Goal: Check status: Check status

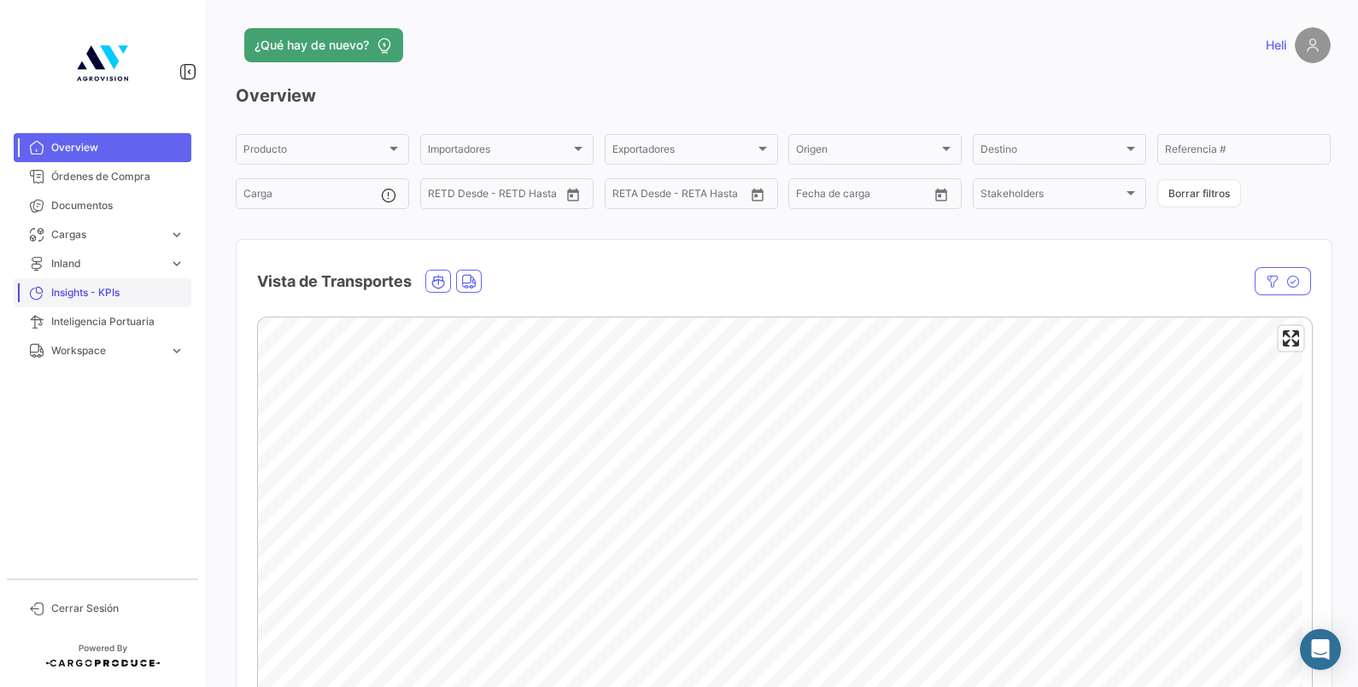
click at [111, 285] on span "Insights - KPIs" at bounding box center [117, 292] width 133 height 15
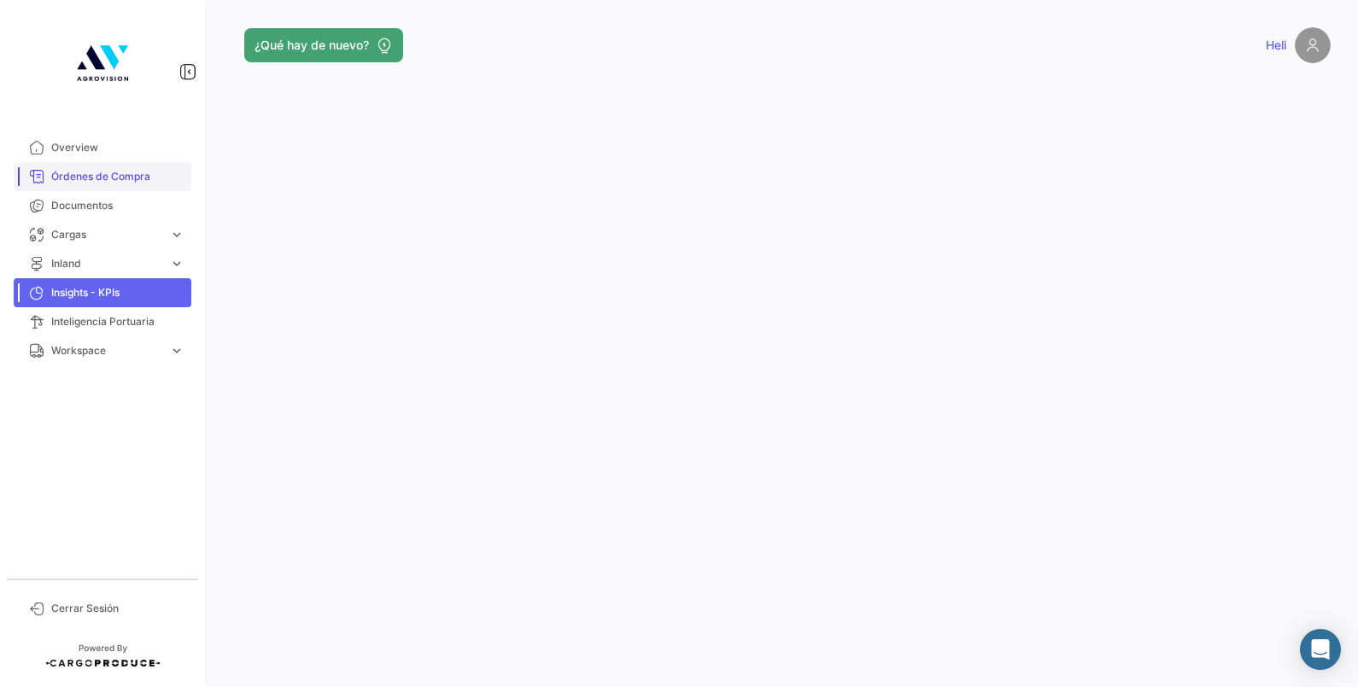
click at [110, 185] on link "Órdenes de Compra" at bounding box center [103, 176] width 178 height 29
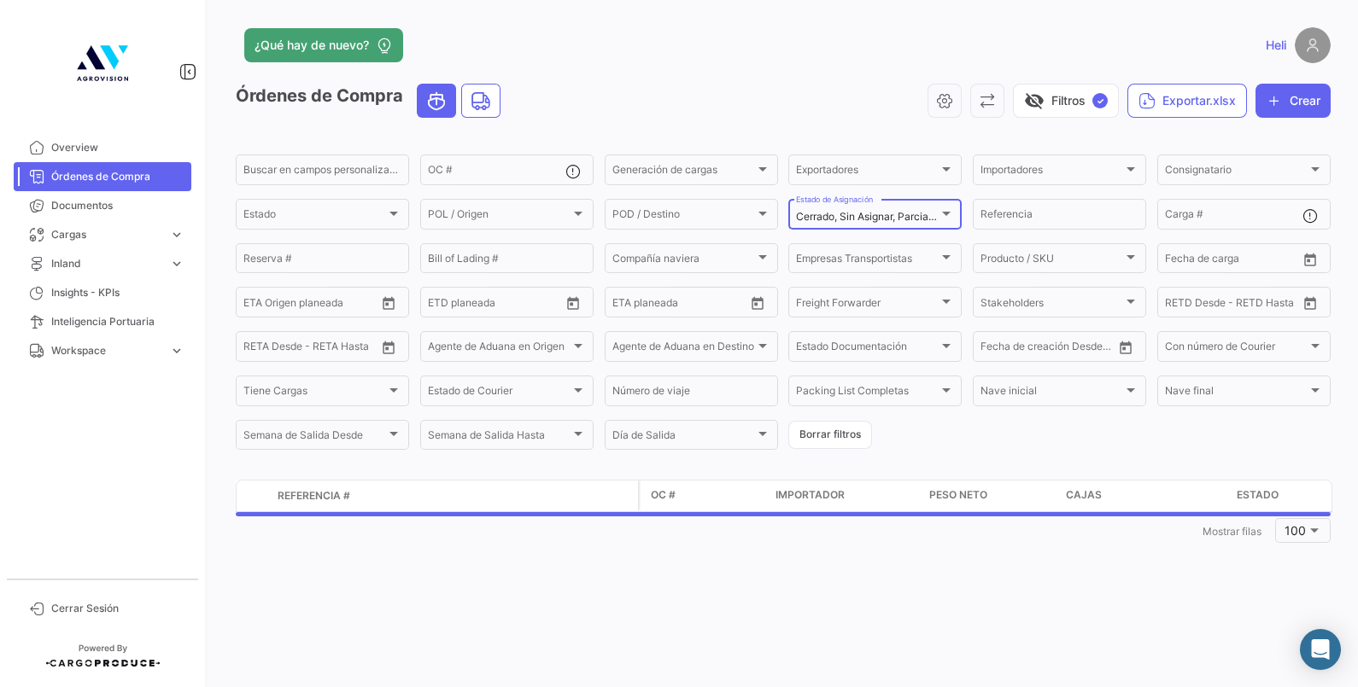
click at [872, 202] on div "Cerrado, Sin Asignar, Parcialmente Asignado Estado de Asignación" at bounding box center [875, 212] width 158 height 33
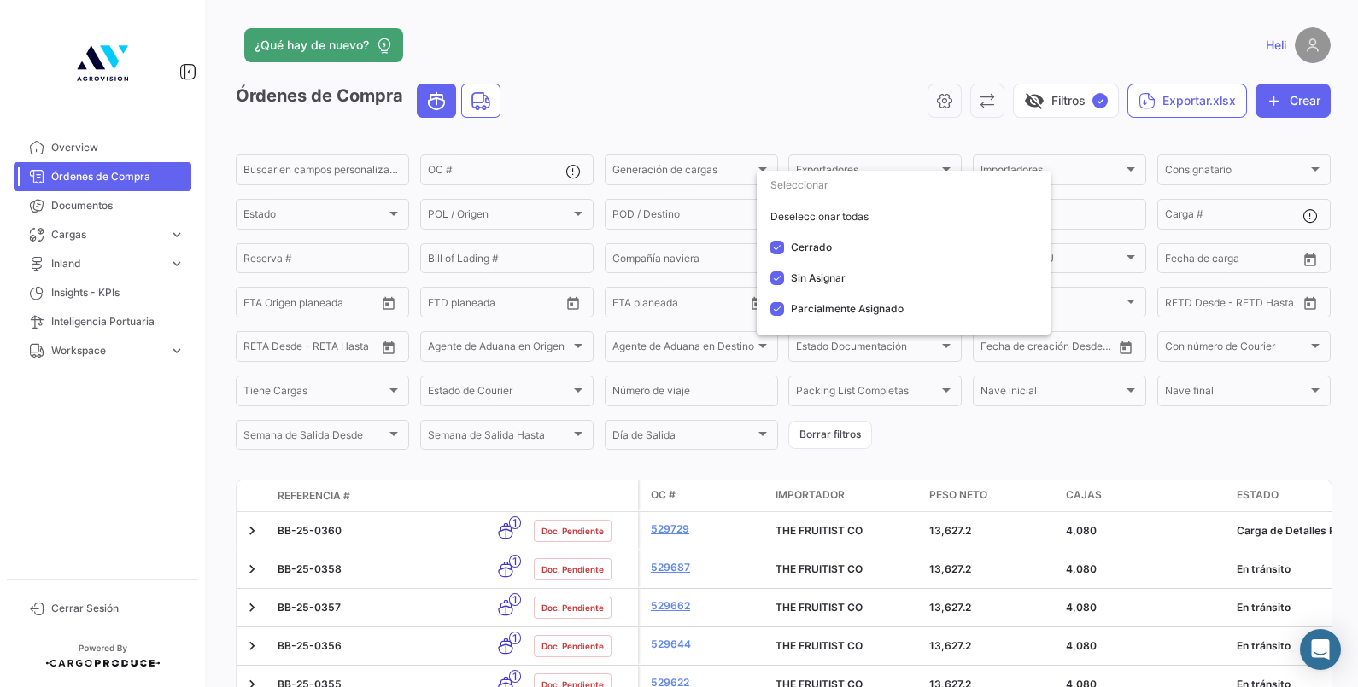
click at [219, 478] on div at bounding box center [679, 343] width 1358 height 687
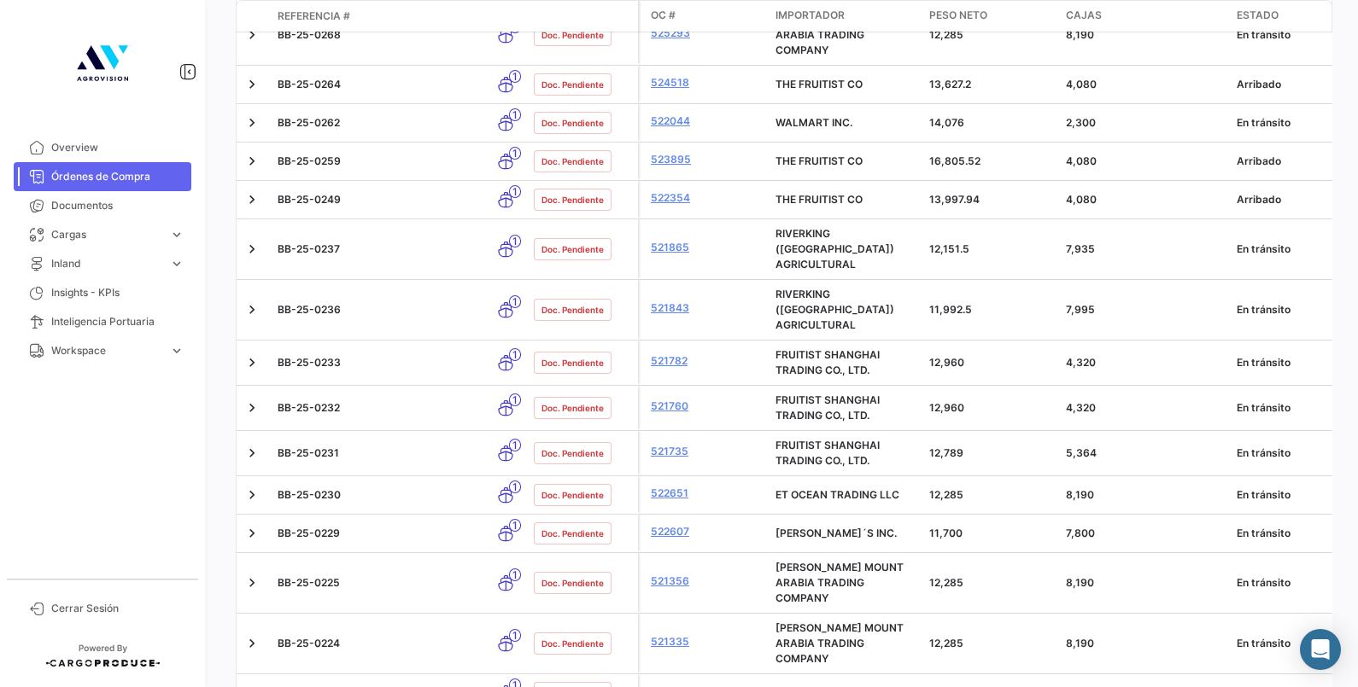
scroll to position [3922, 0]
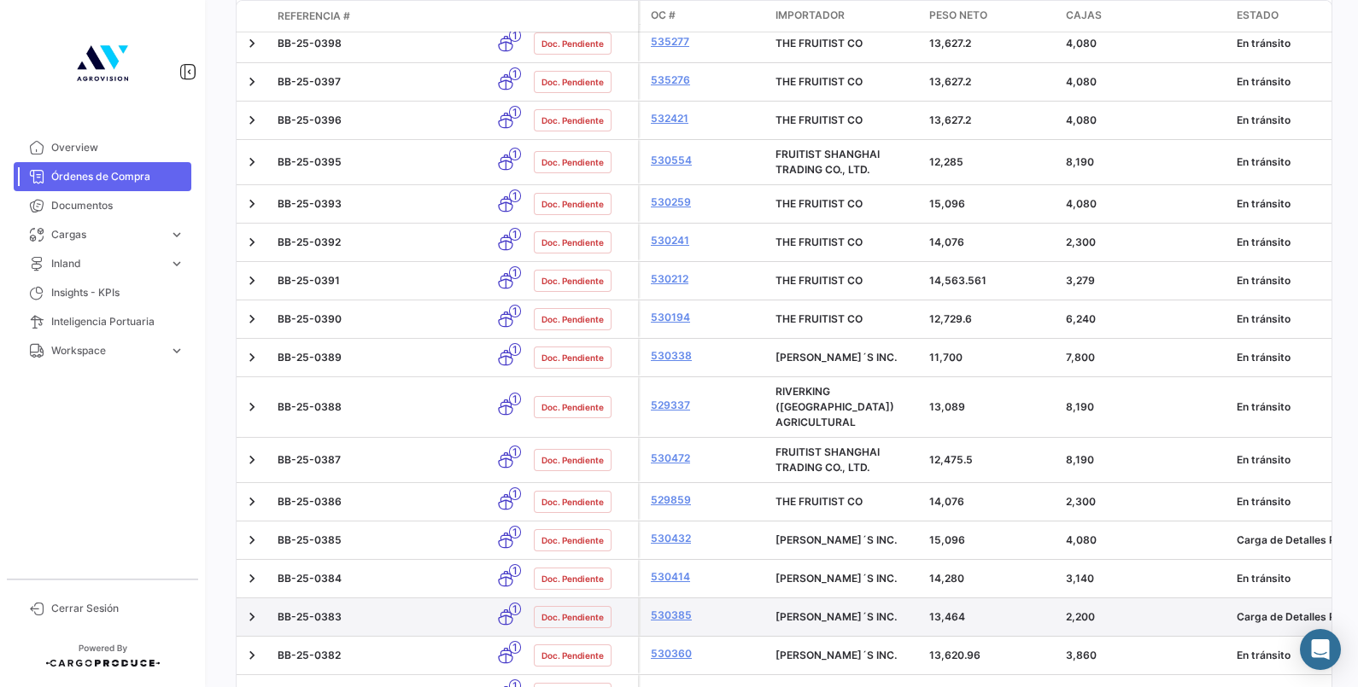
scroll to position [3108, 0]
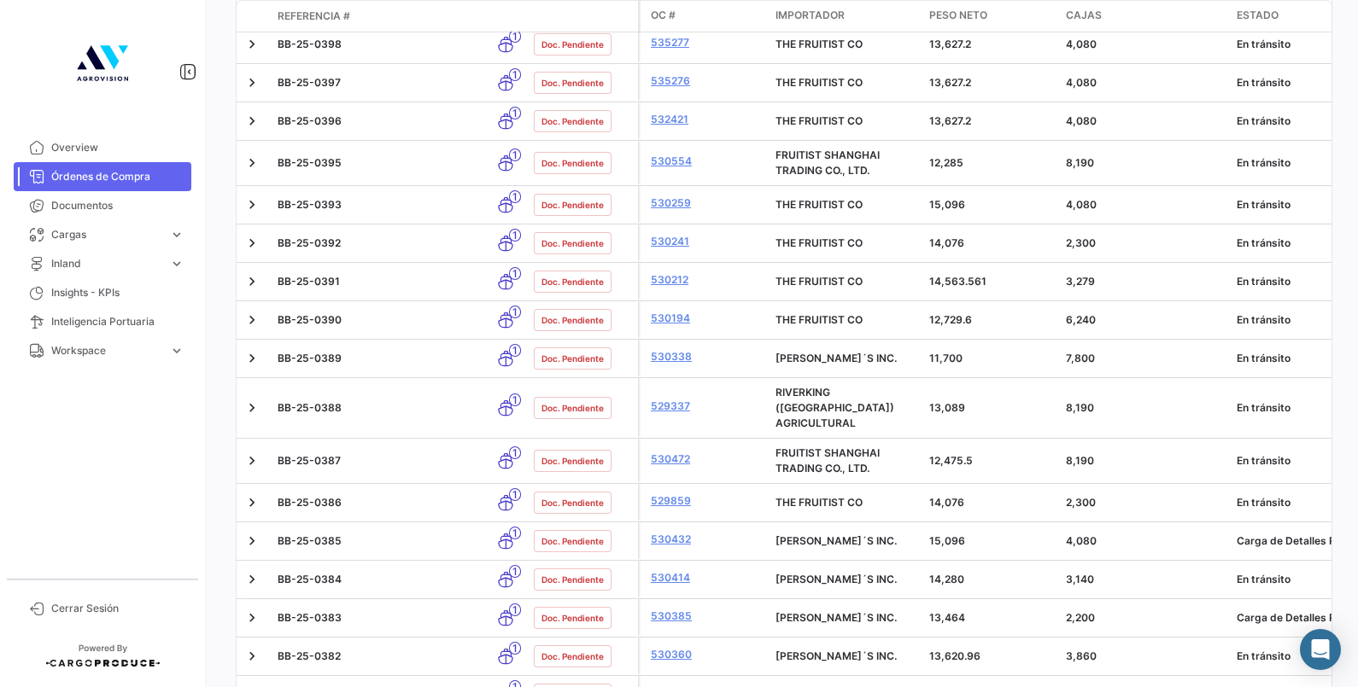
click at [135, 123] on div at bounding box center [102, 63] width 205 height 126
click at [109, 142] on span "Overview" at bounding box center [117, 147] width 133 height 15
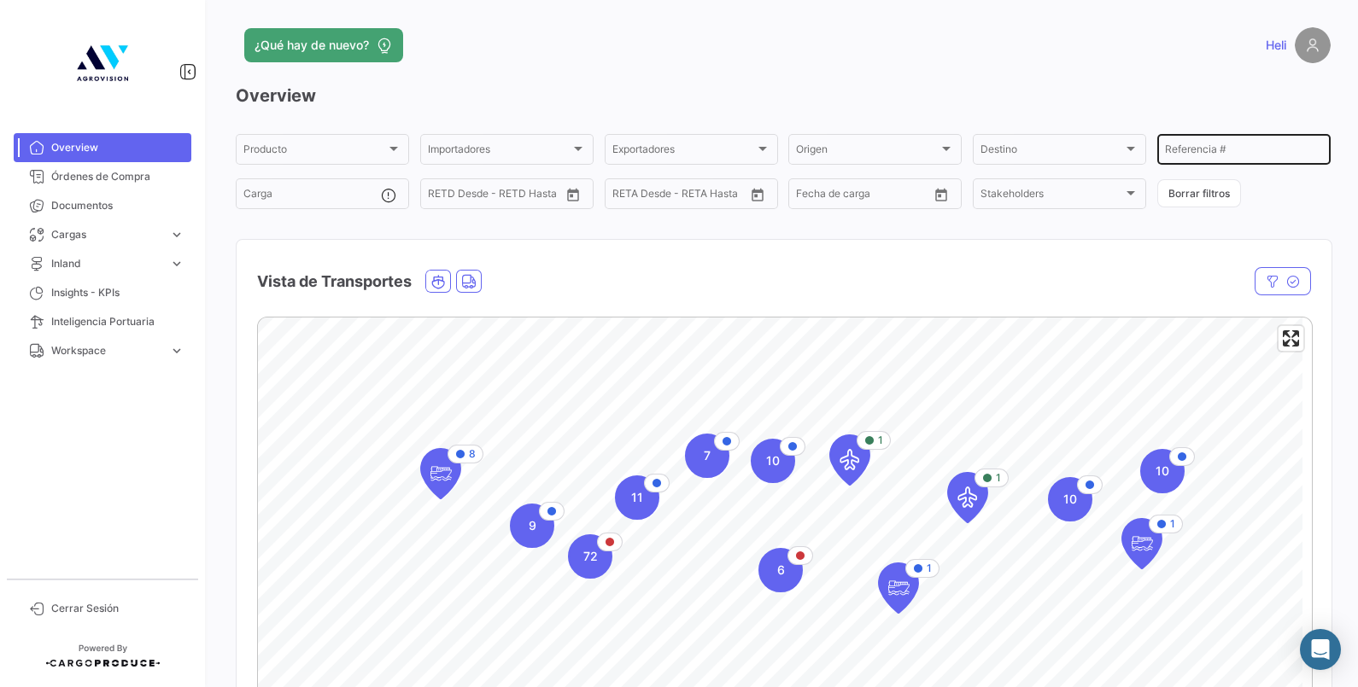
click at [1213, 143] on div "Referencia #" at bounding box center [1244, 148] width 158 height 33
type input "b"
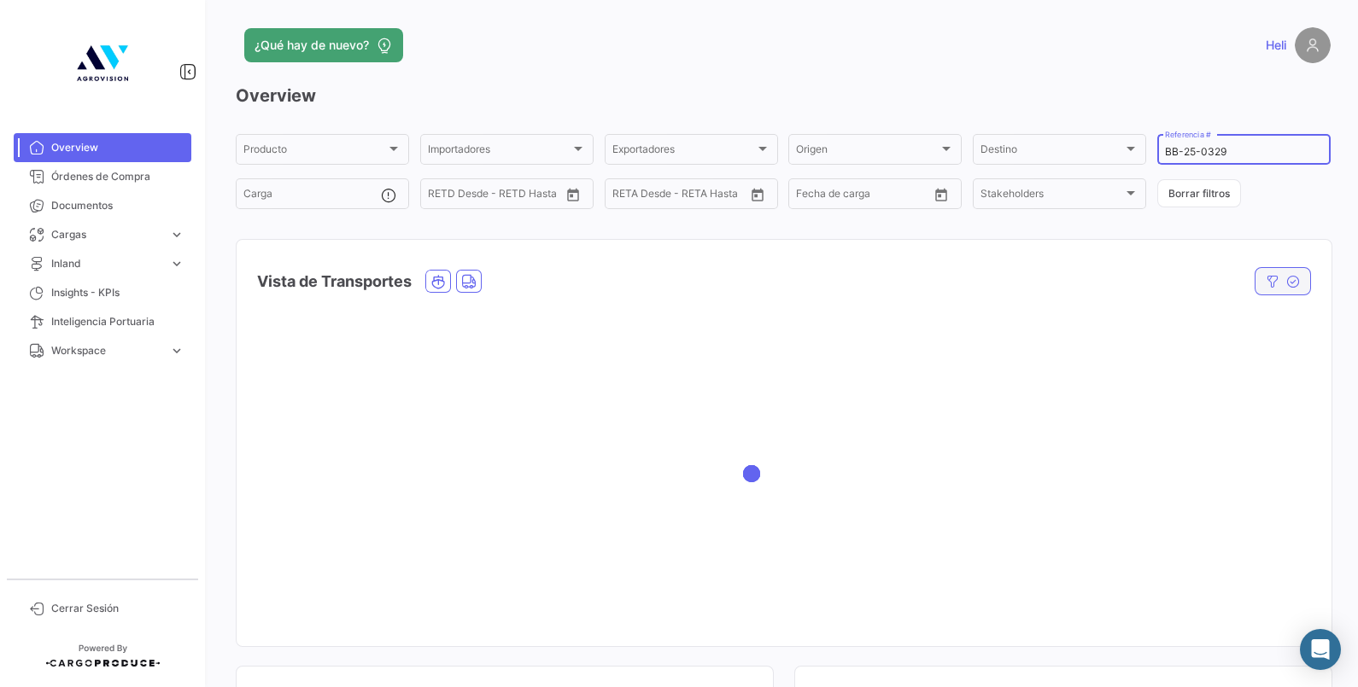
click at [1288, 278] on icon "button" at bounding box center [1293, 282] width 14 height 14
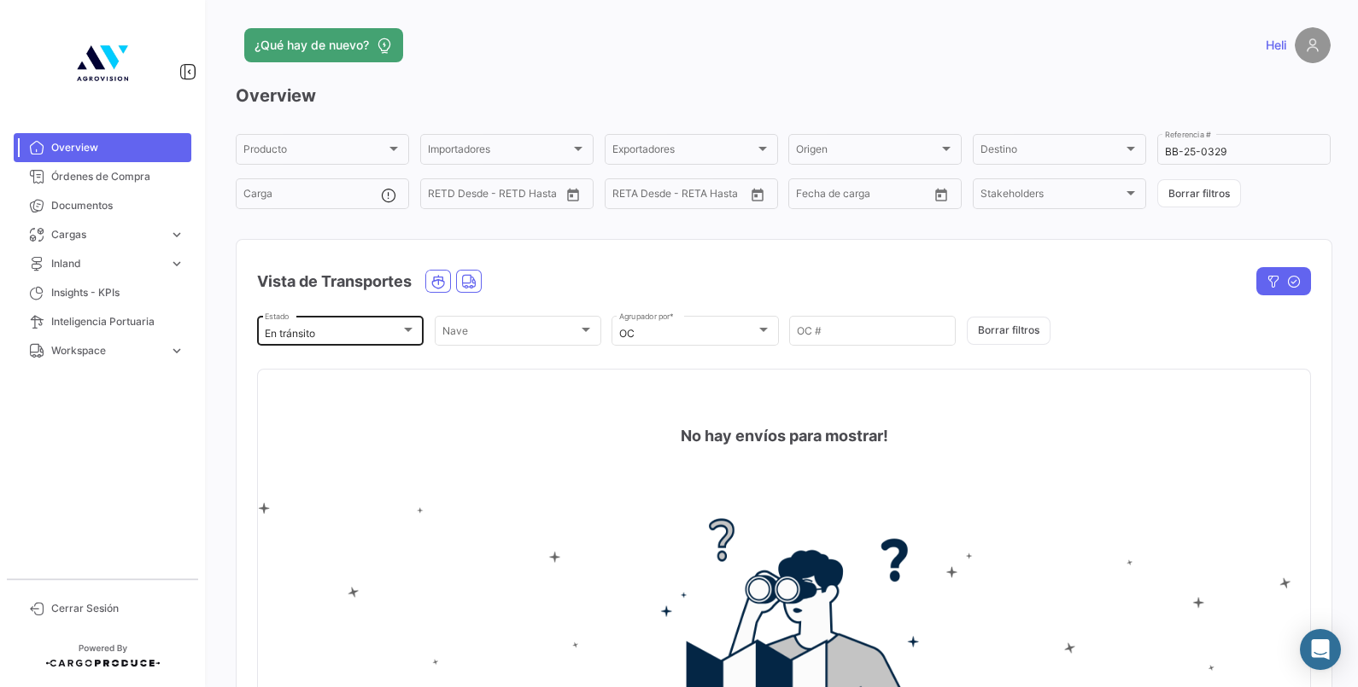
click at [393, 328] on div "En tránsito" at bounding box center [333, 334] width 136 height 12
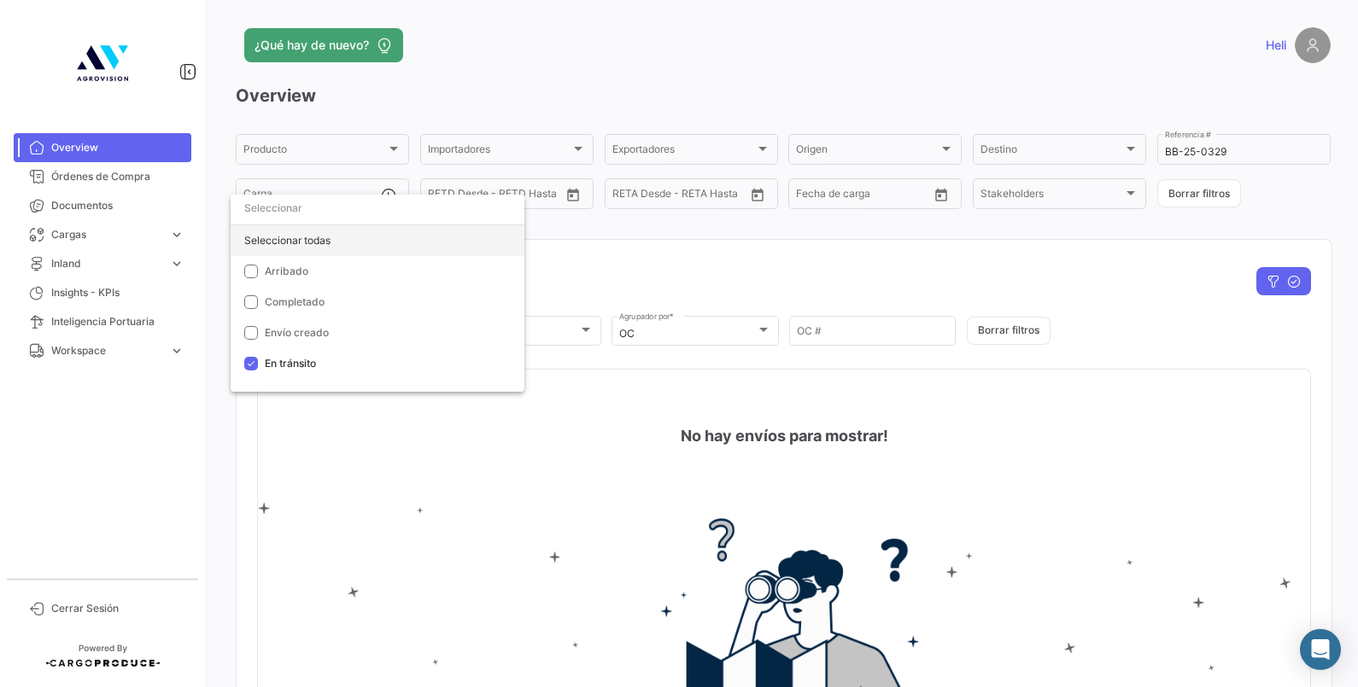
click at [260, 241] on div "Seleccionar todas" at bounding box center [378, 240] width 294 height 31
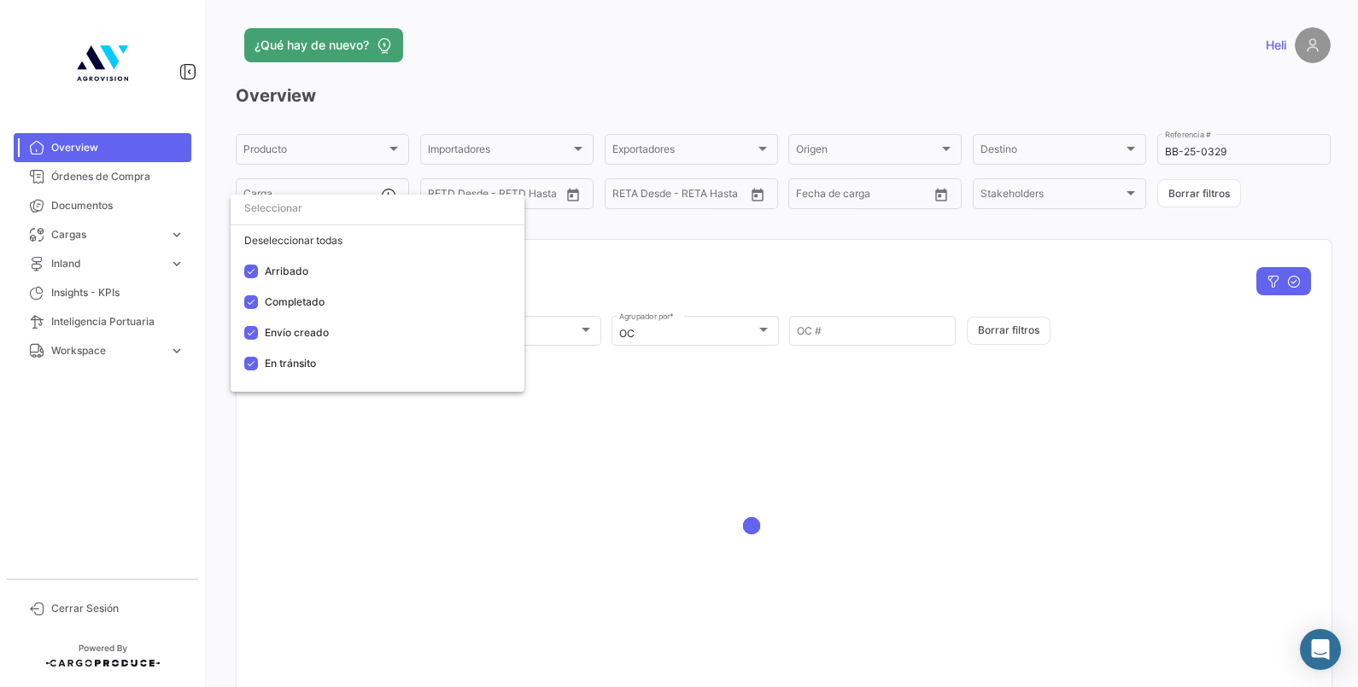
click at [672, 249] on div at bounding box center [679, 343] width 1358 height 687
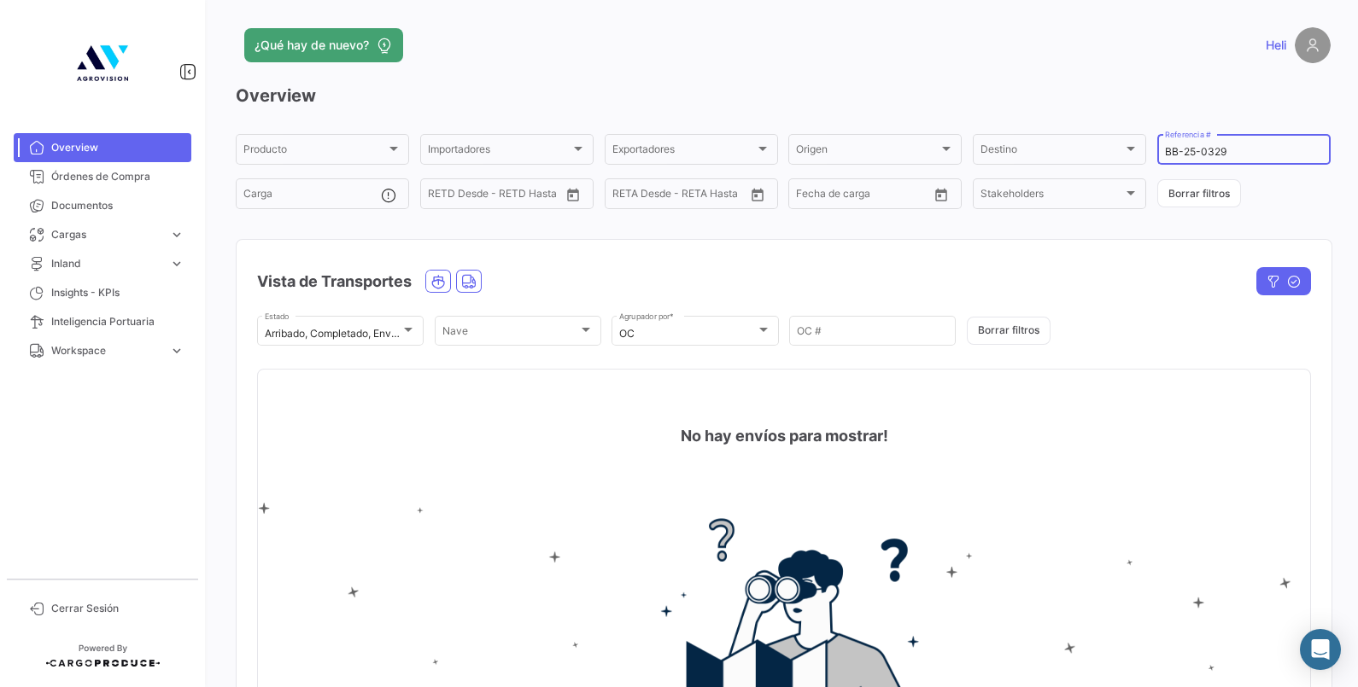
click at [1208, 149] on input "BB-25-0329" at bounding box center [1244, 152] width 158 height 12
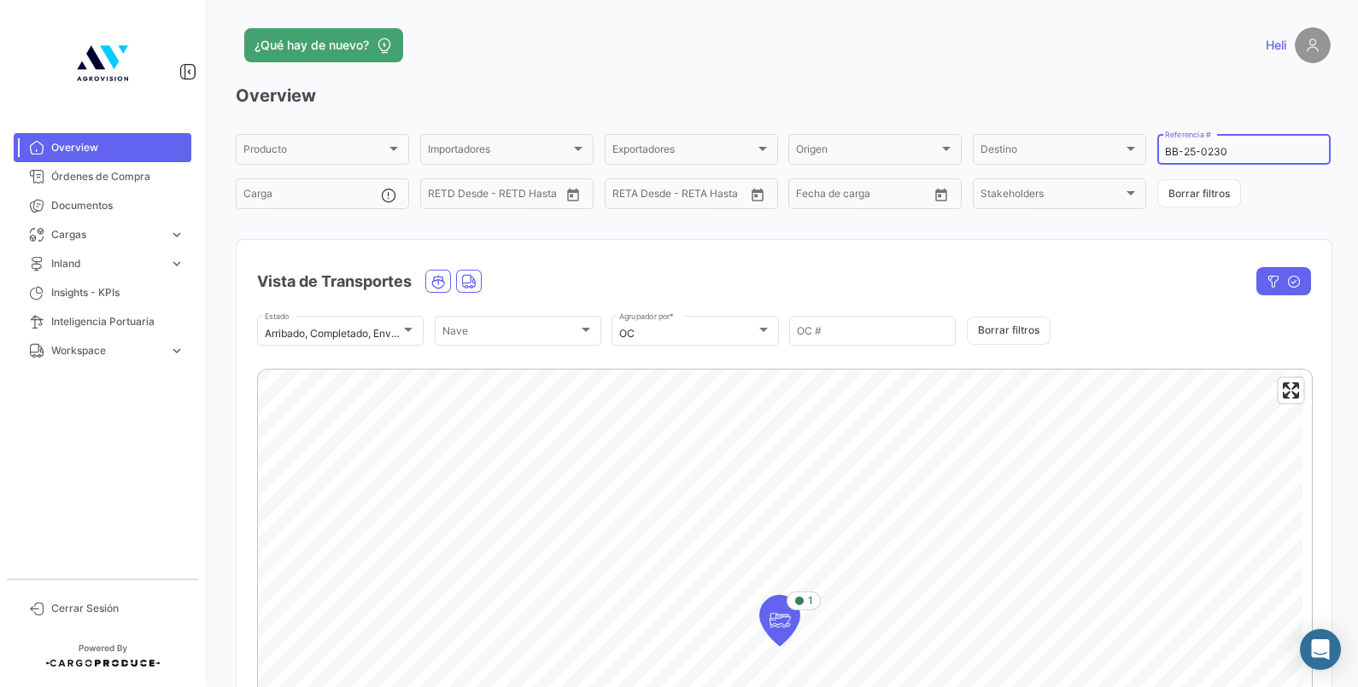
scroll to position [204, 0]
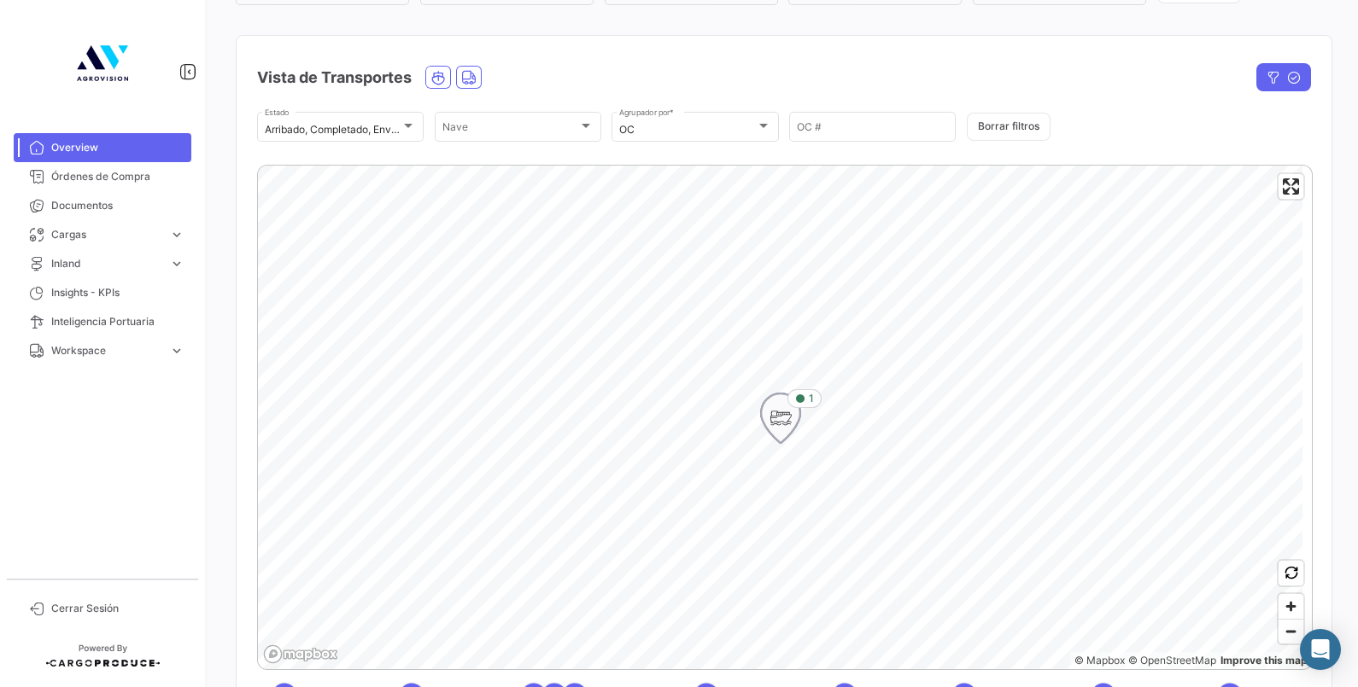
click at [766, 421] on icon "Map marker" at bounding box center [780, 419] width 39 height 50
type input "BB-25-0230"
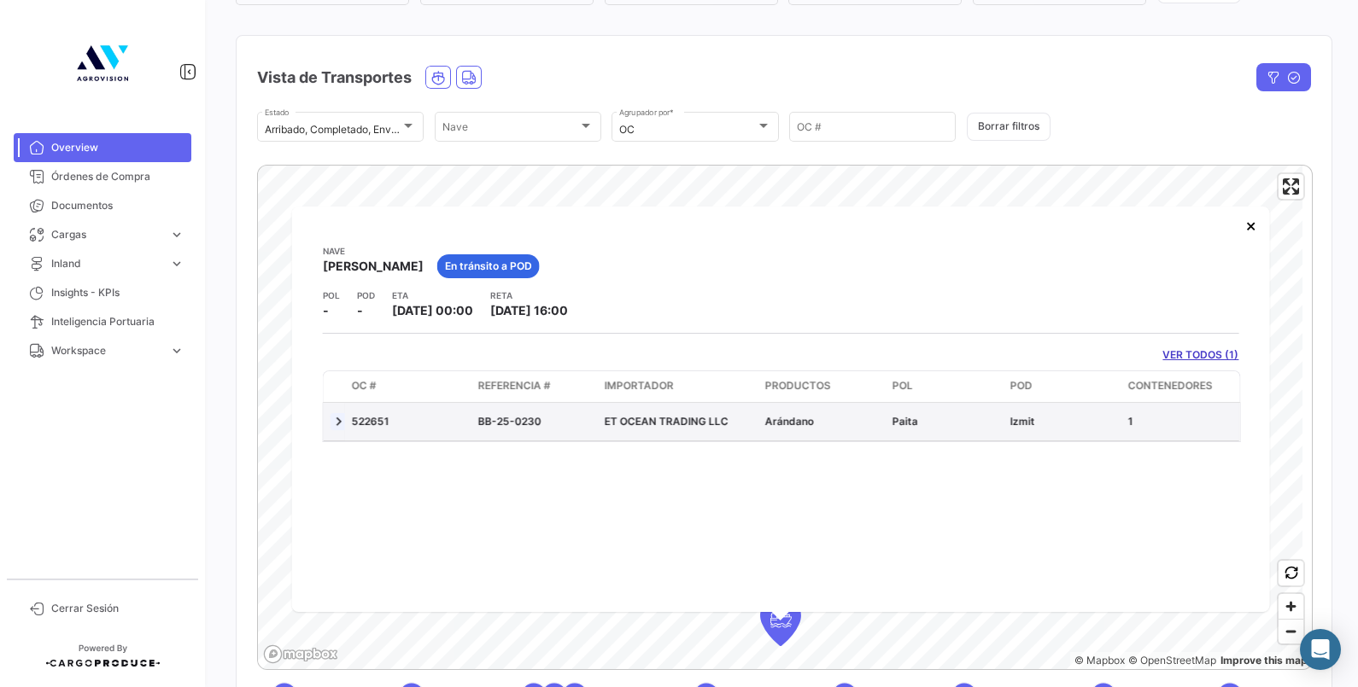
click at [332, 420] on link at bounding box center [338, 421] width 17 height 17
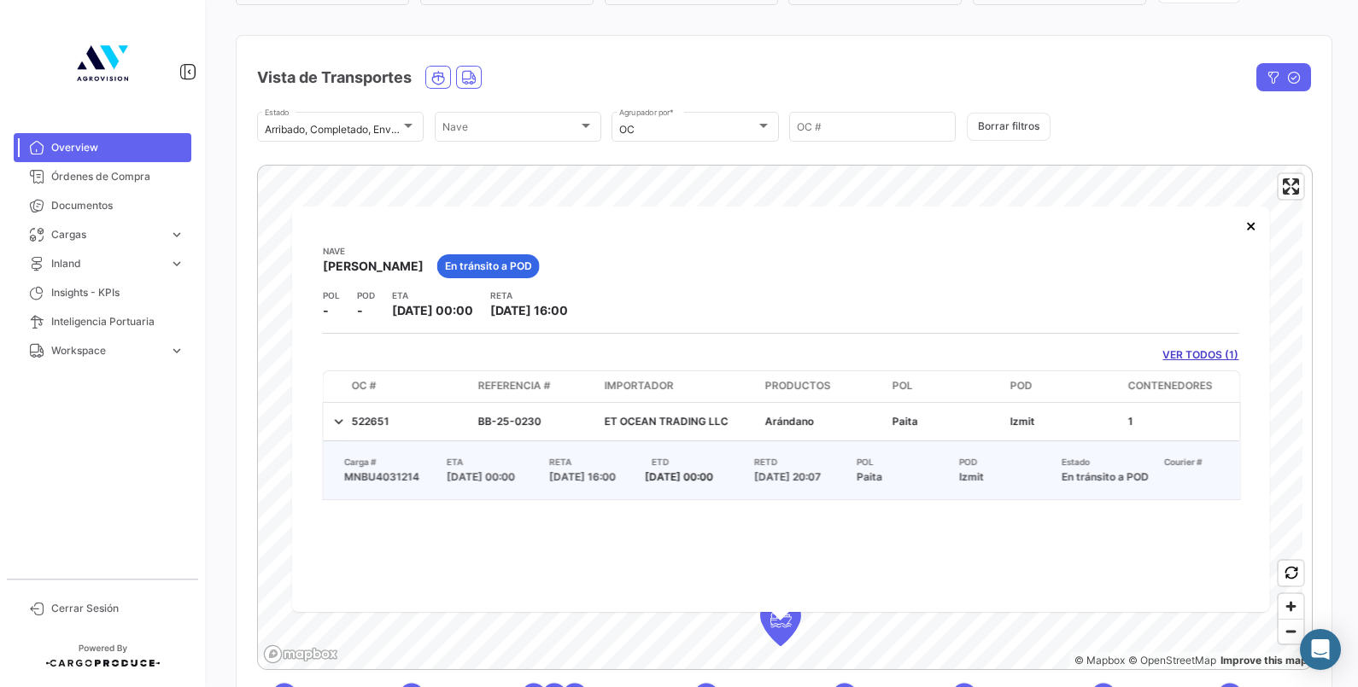
click at [1186, 349] on link "VER TODOS (1)" at bounding box center [1200, 355] width 76 height 15
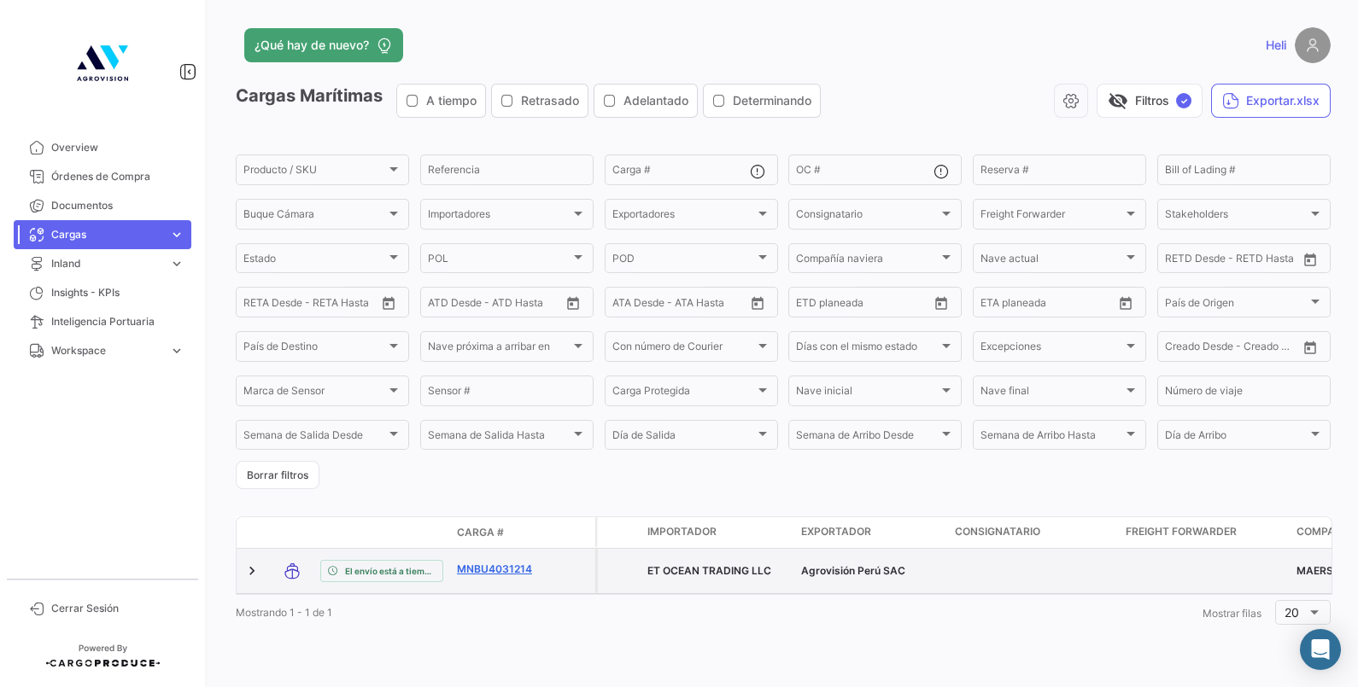
click at [508, 568] on link "MNBU4031214" at bounding box center [501, 569] width 89 height 15
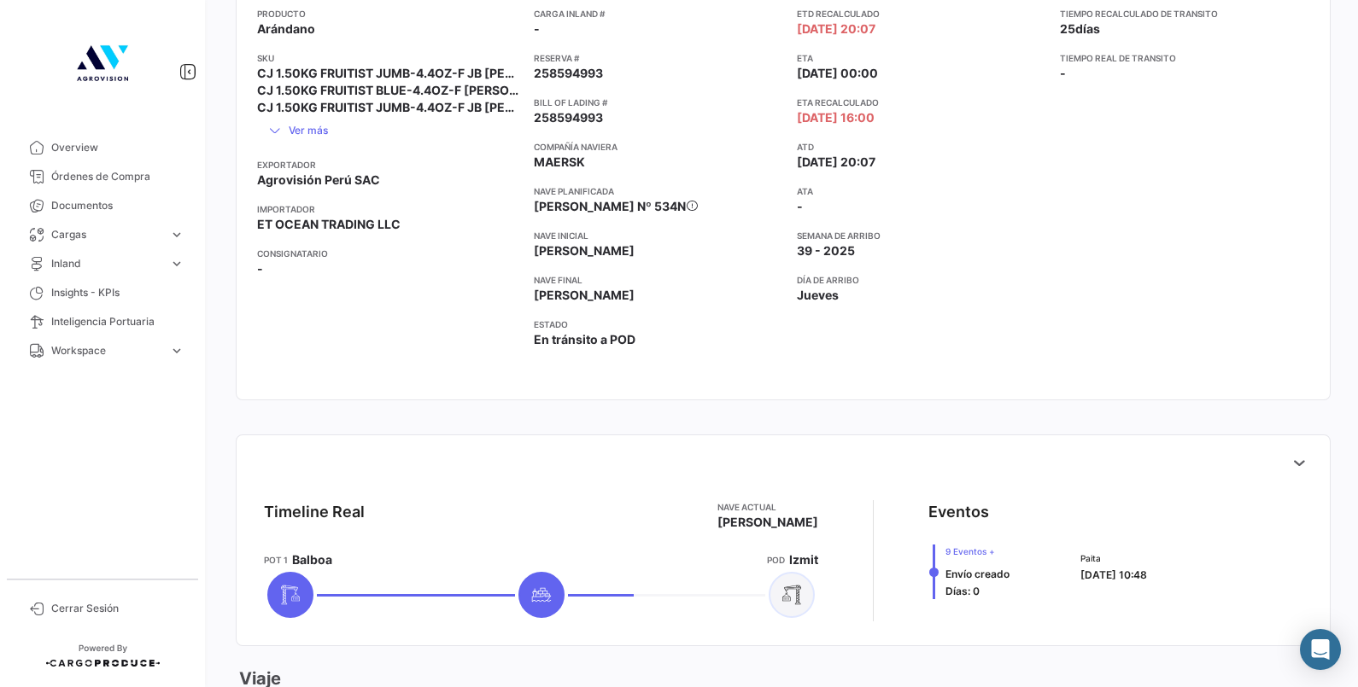
scroll to position [471, 0]
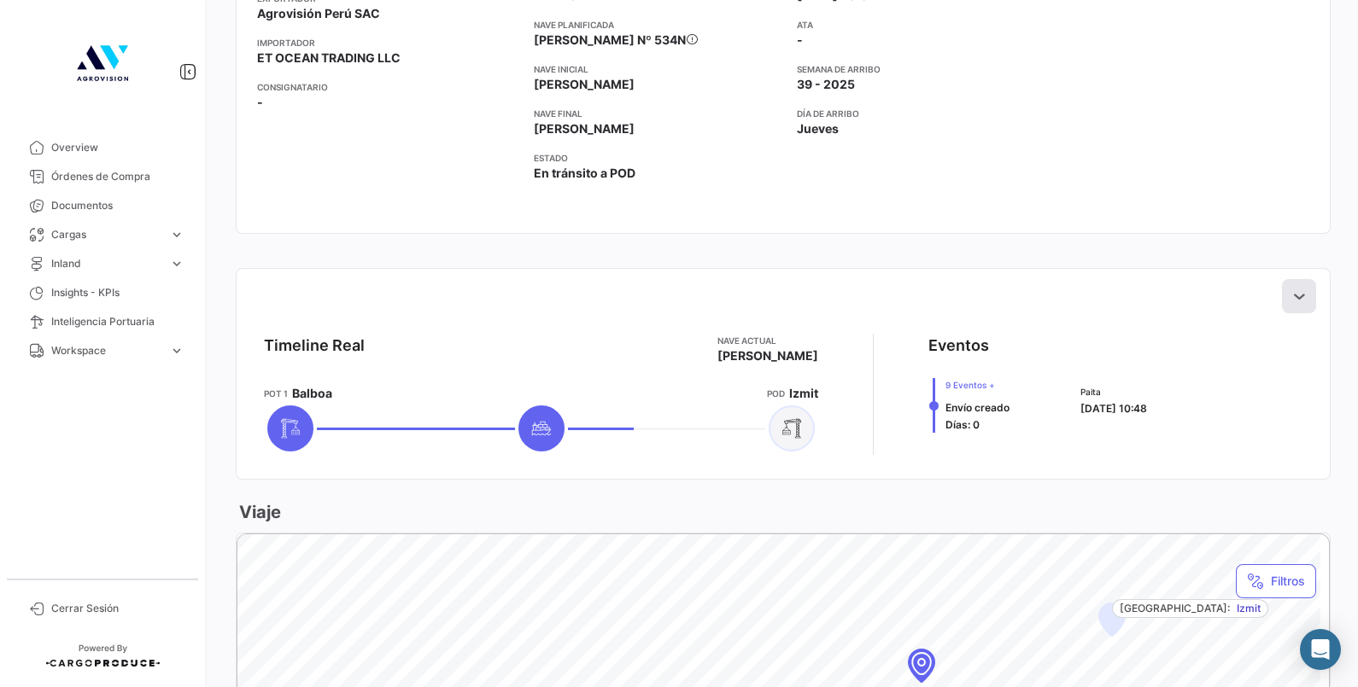
click at [1290, 290] on icon at bounding box center [1298, 296] width 17 height 17
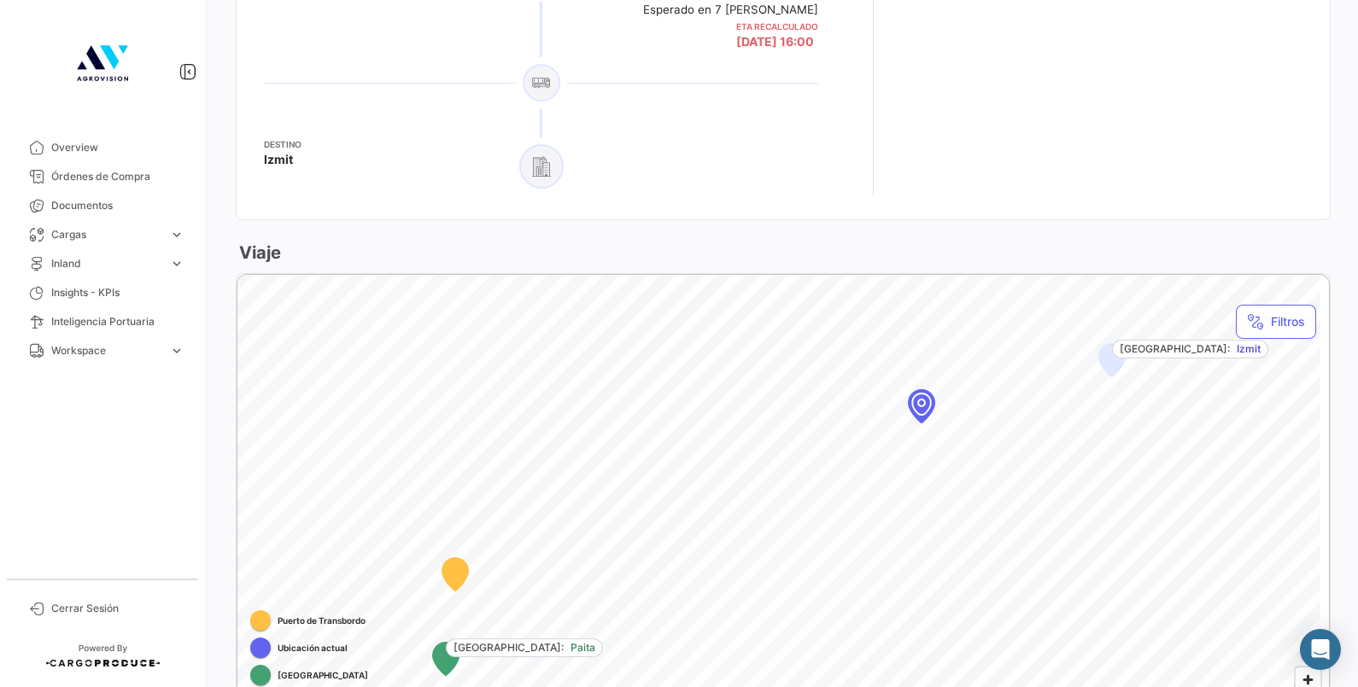
scroll to position [1434, 0]
click at [141, 140] on span "Overview" at bounding box center [117, 147] width 133 height 15
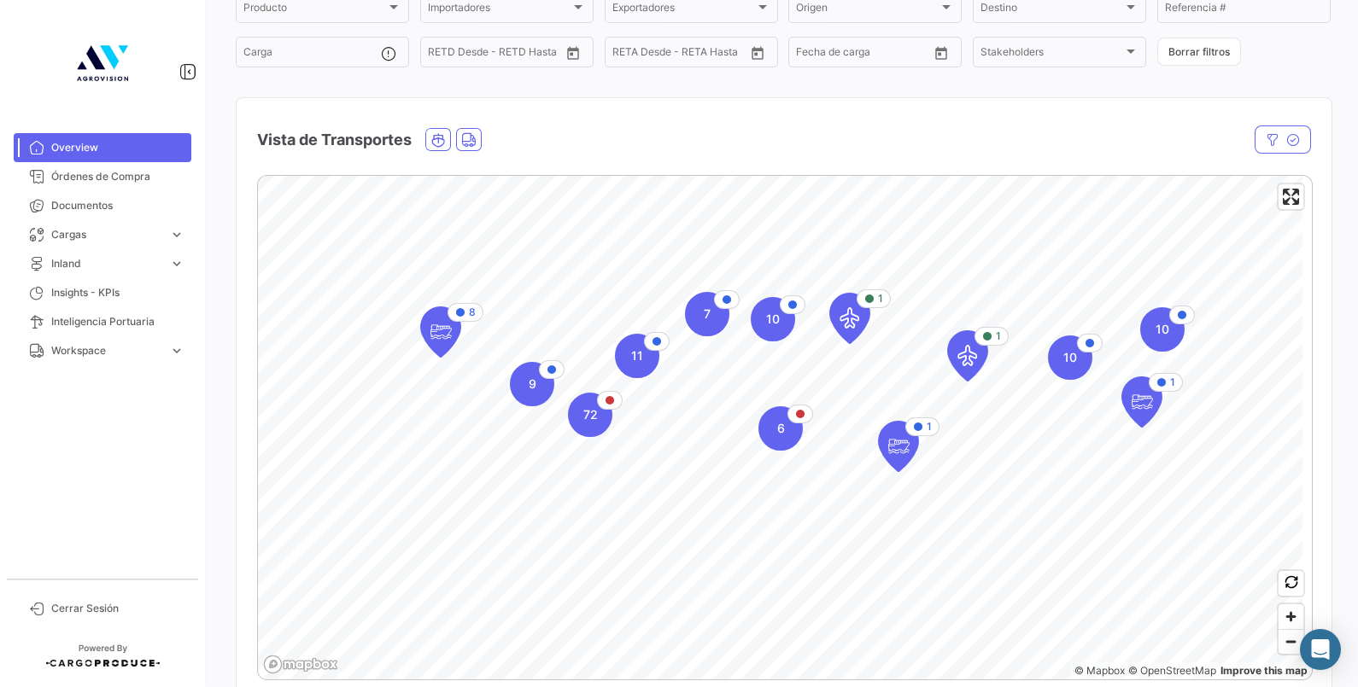
scroll to position [143, 0]
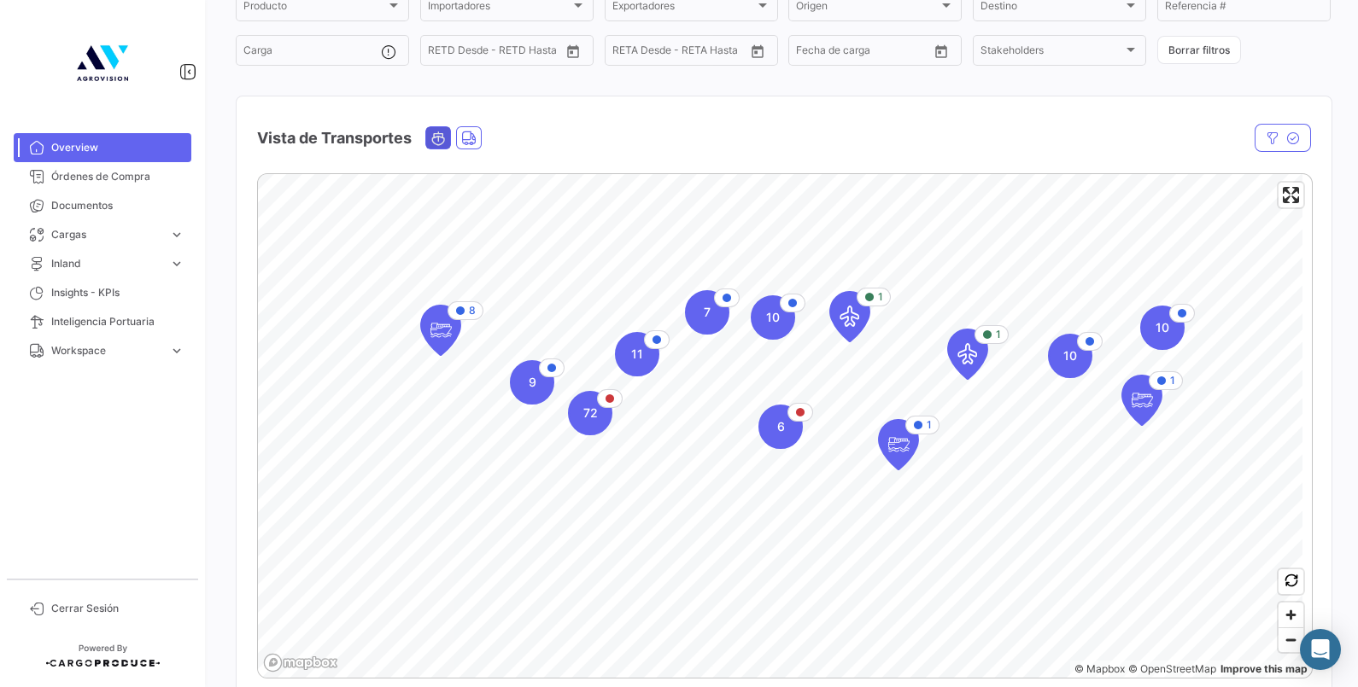
click at [439, 148] on span "Ocean" at bounding box center [438, 137] width 24 height 21
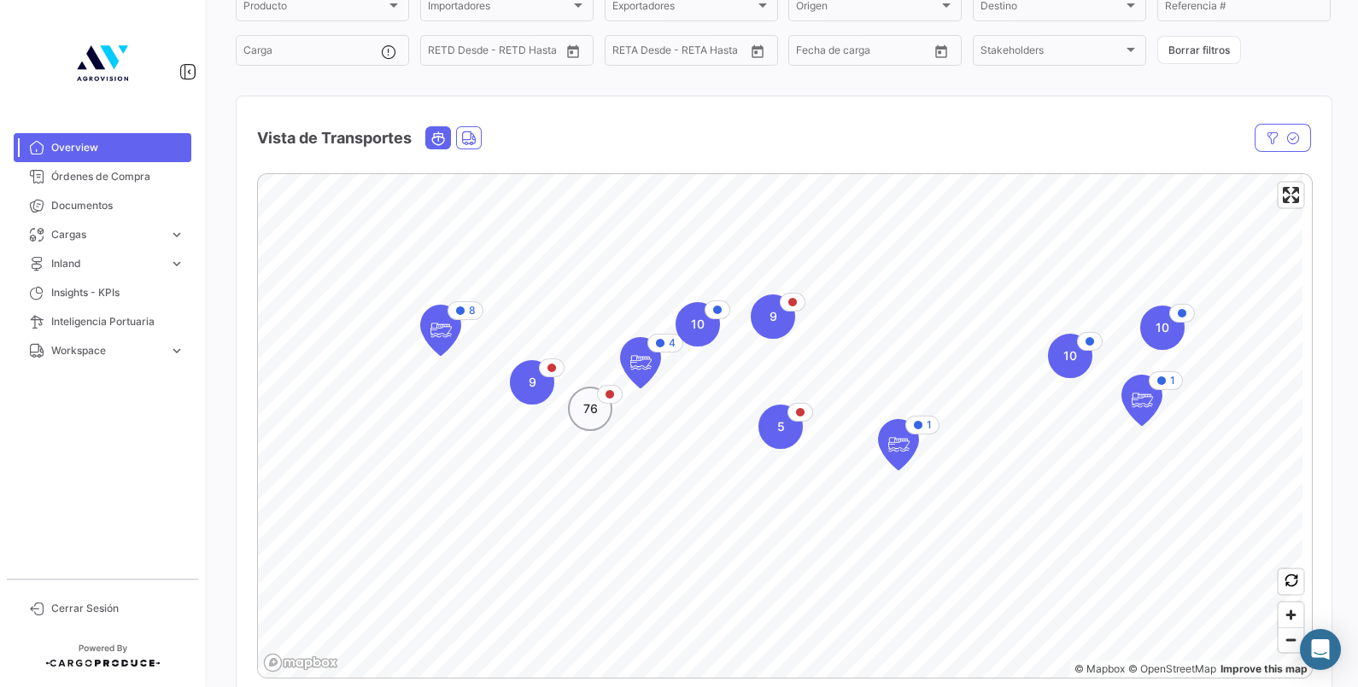
click at [595, 418] on div "76" at bounding box center [590, 409] width 44 height 44
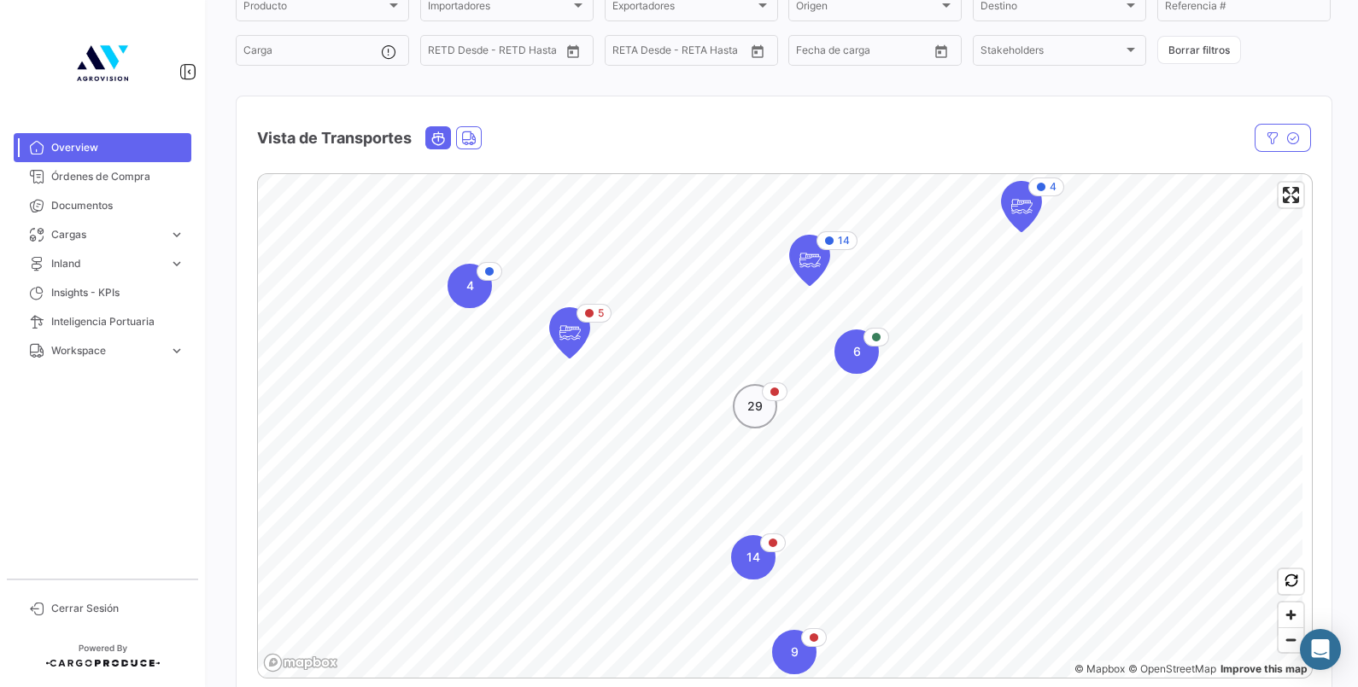
click at [751, 398] on span "29" at bounding box center [754, 406] width 15 height 17
